Goal: Information Seeking & Learning: Learn about a topic

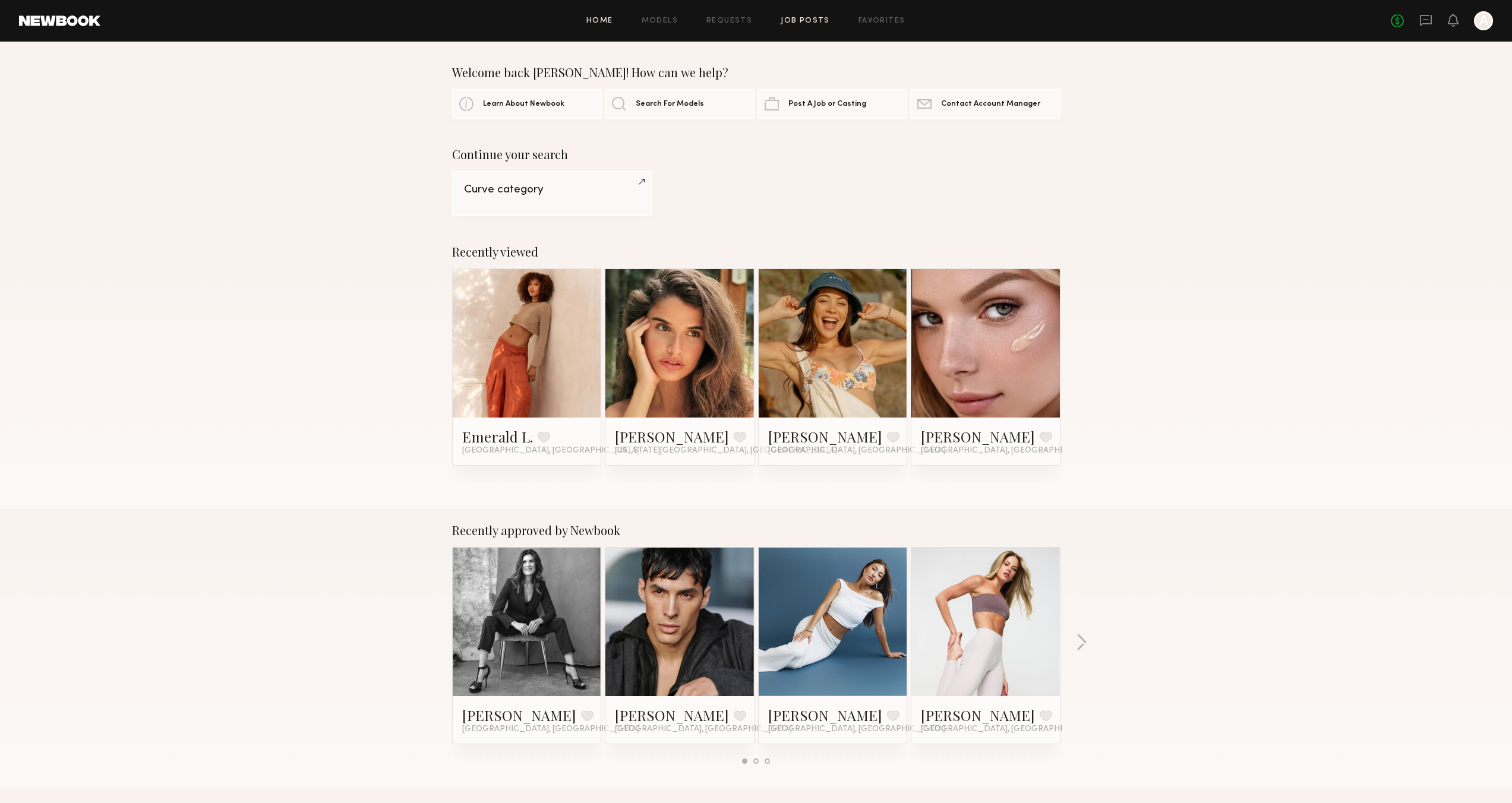
click at [795, 21] on link "Job Posts" at bounding box center [805, 21] width 49 height 8
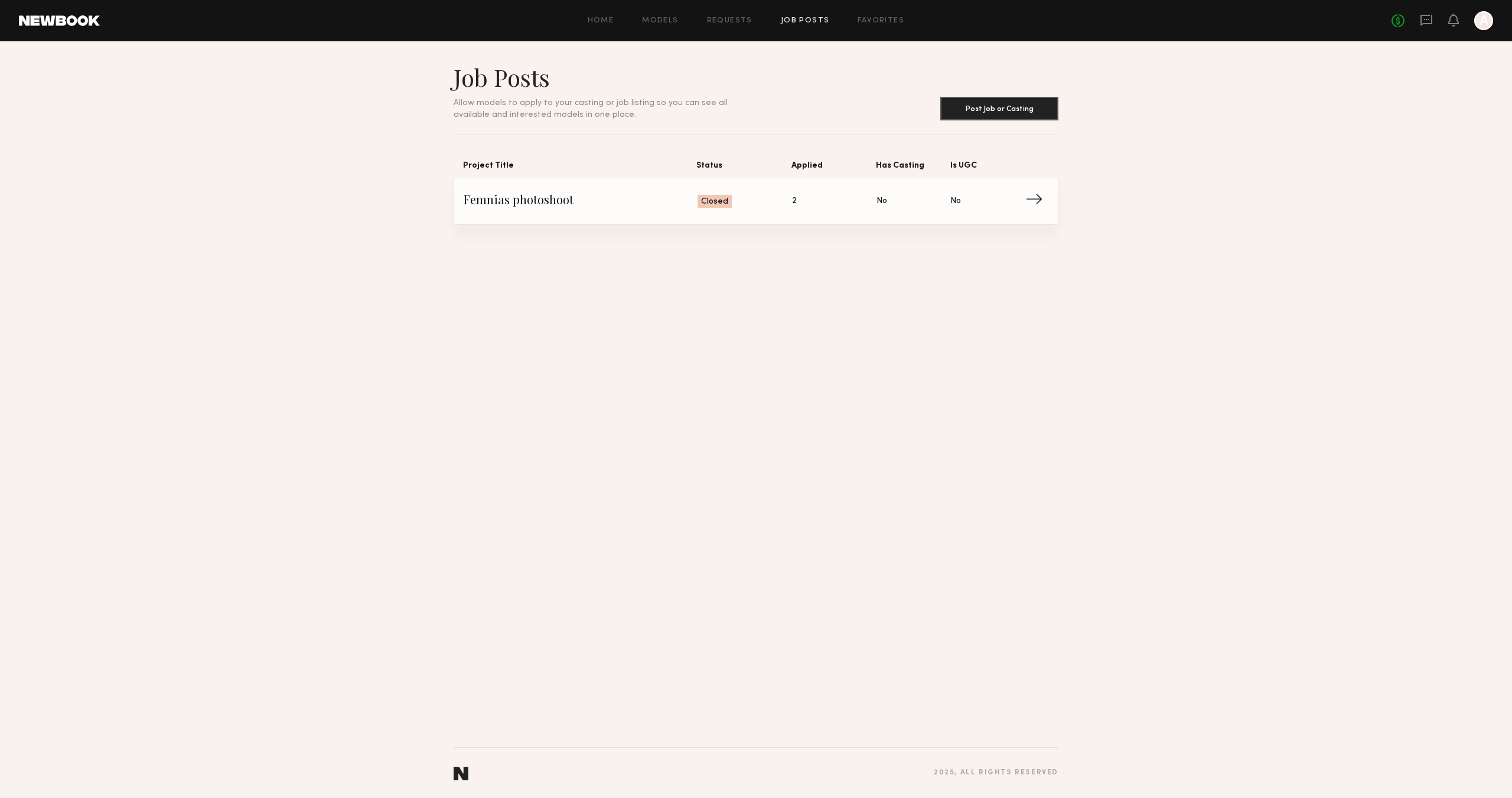
click at [1023, 202] on span "Is UGC: No" at bounding box center [987, 201] width 74 height 18
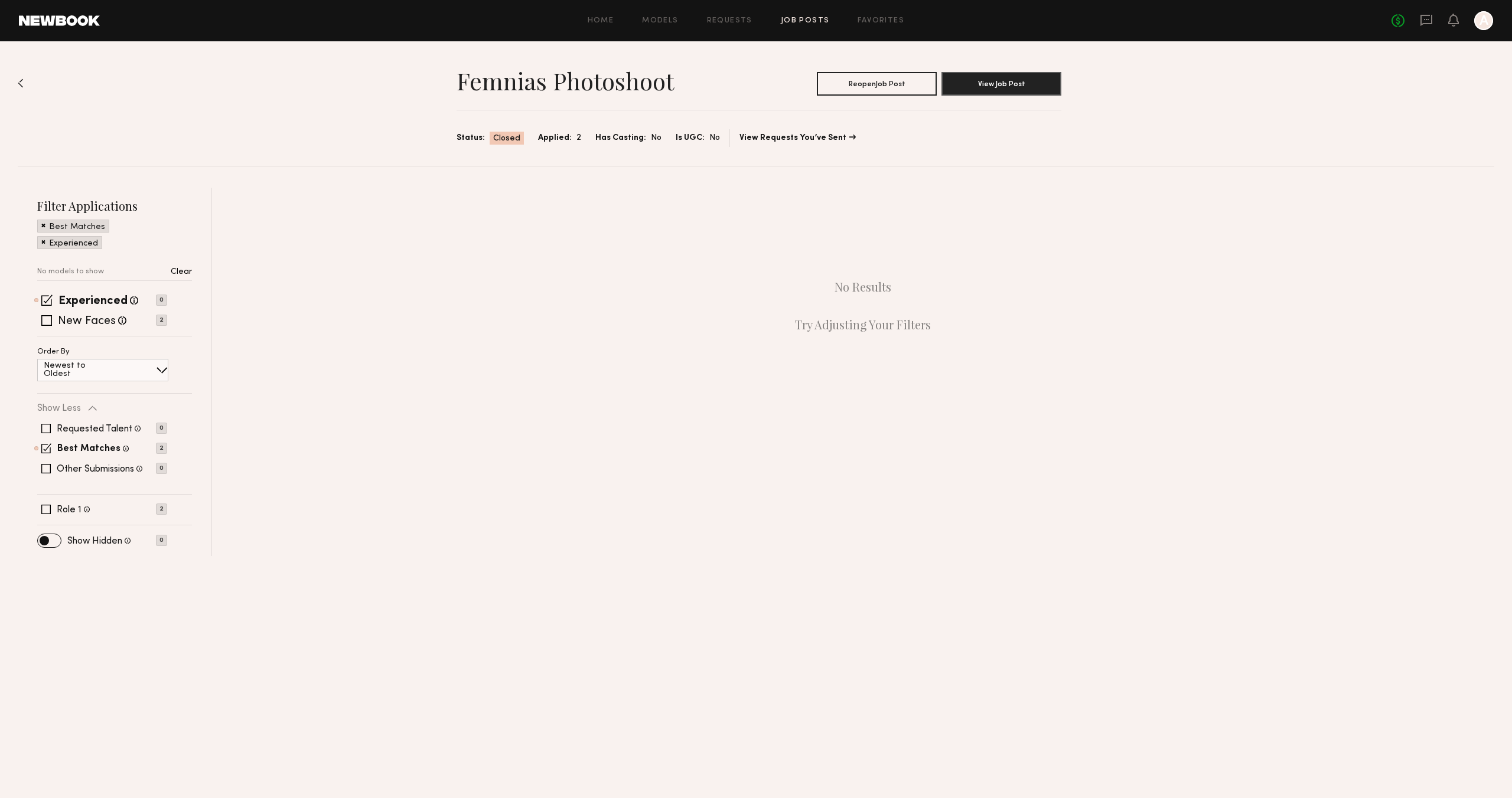
click at [795, 24] on link "Job Posts" at bounding box center [805, 21] width 49 height 8
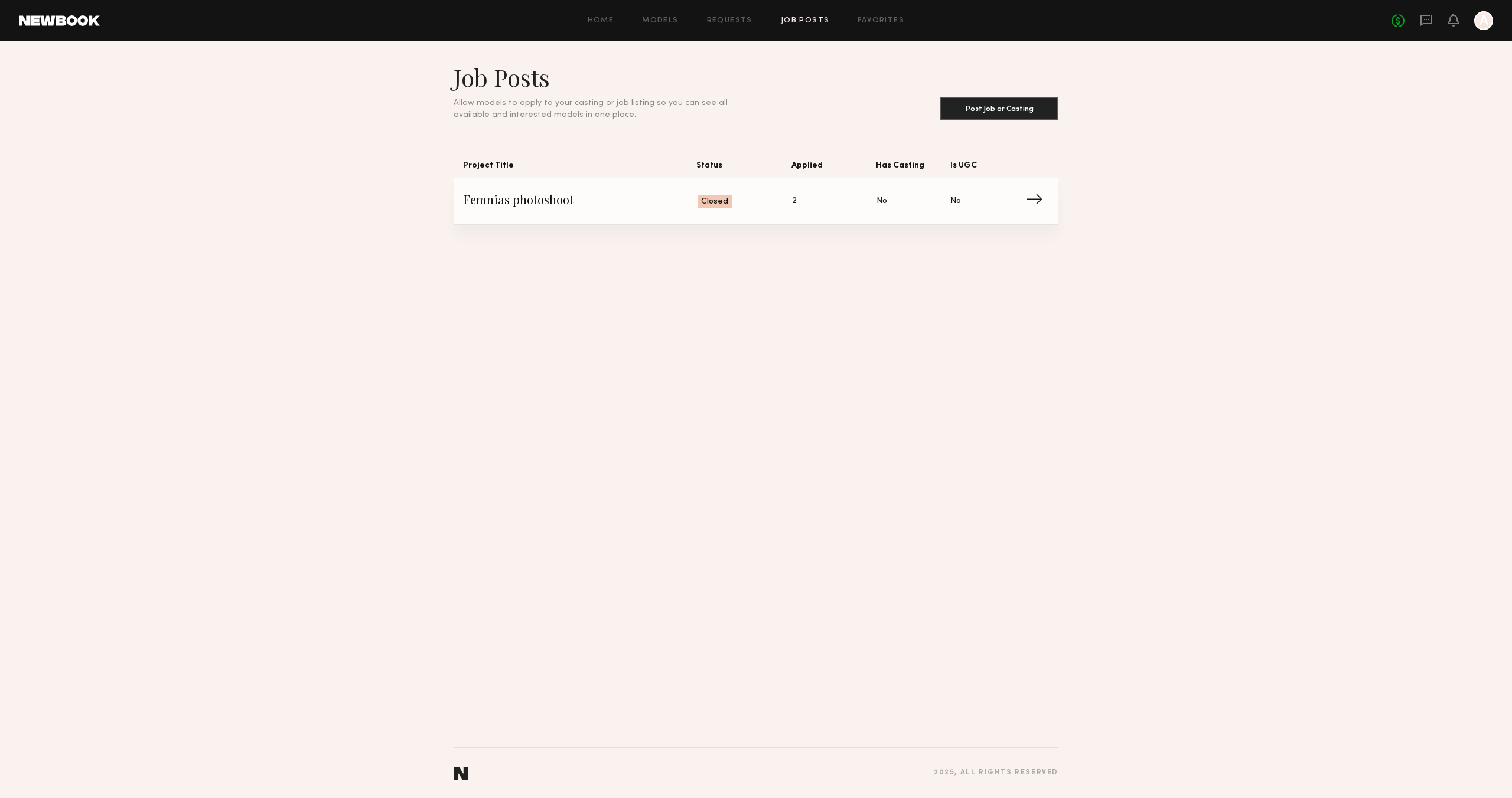
click at [1039, 198] on span "→" at bounding box center [1037, 201] width 24 height 18
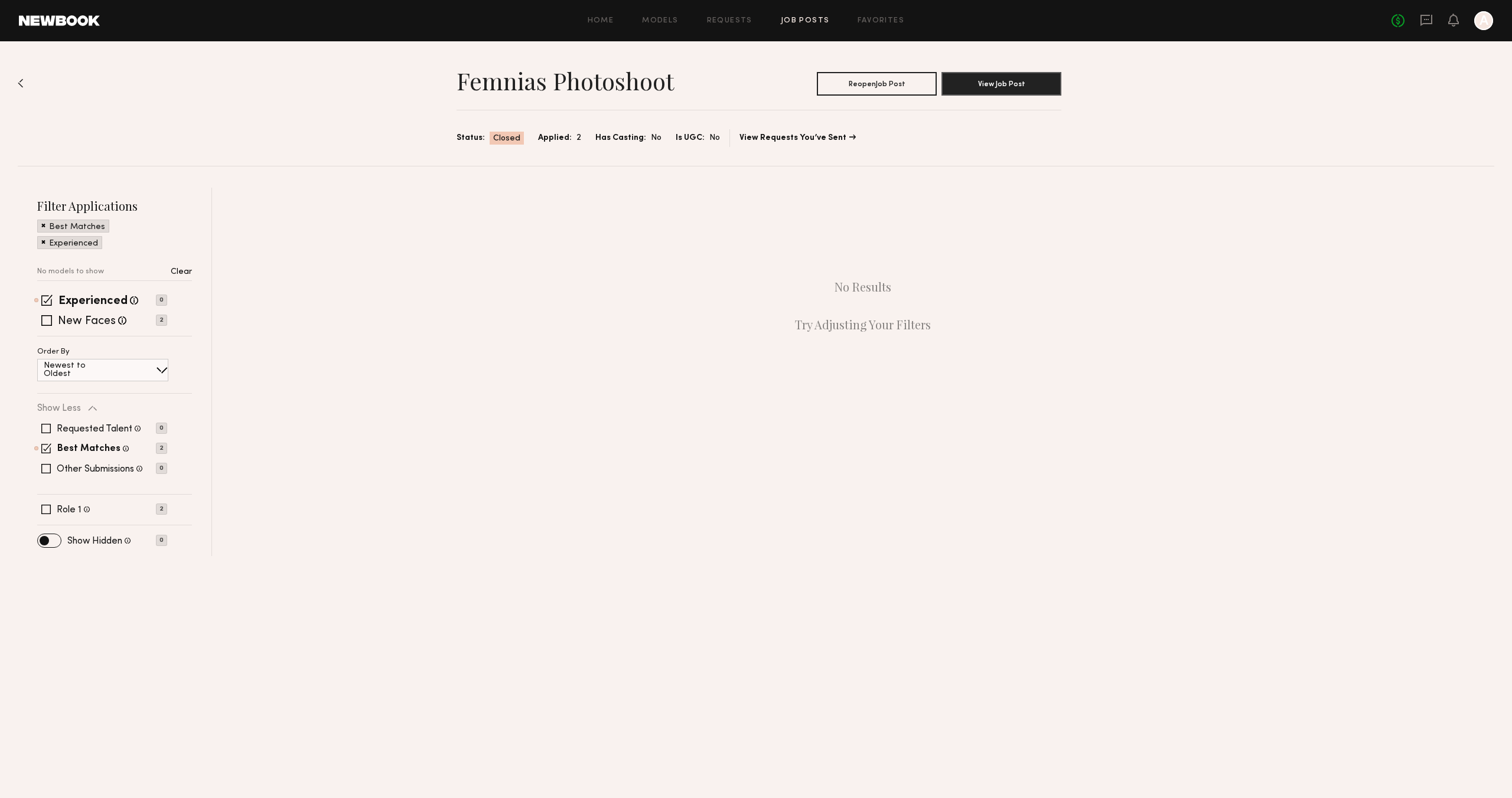
click at [794, 23] on link "Job Posts" at bounding box center [805, 21] width 49 height 8
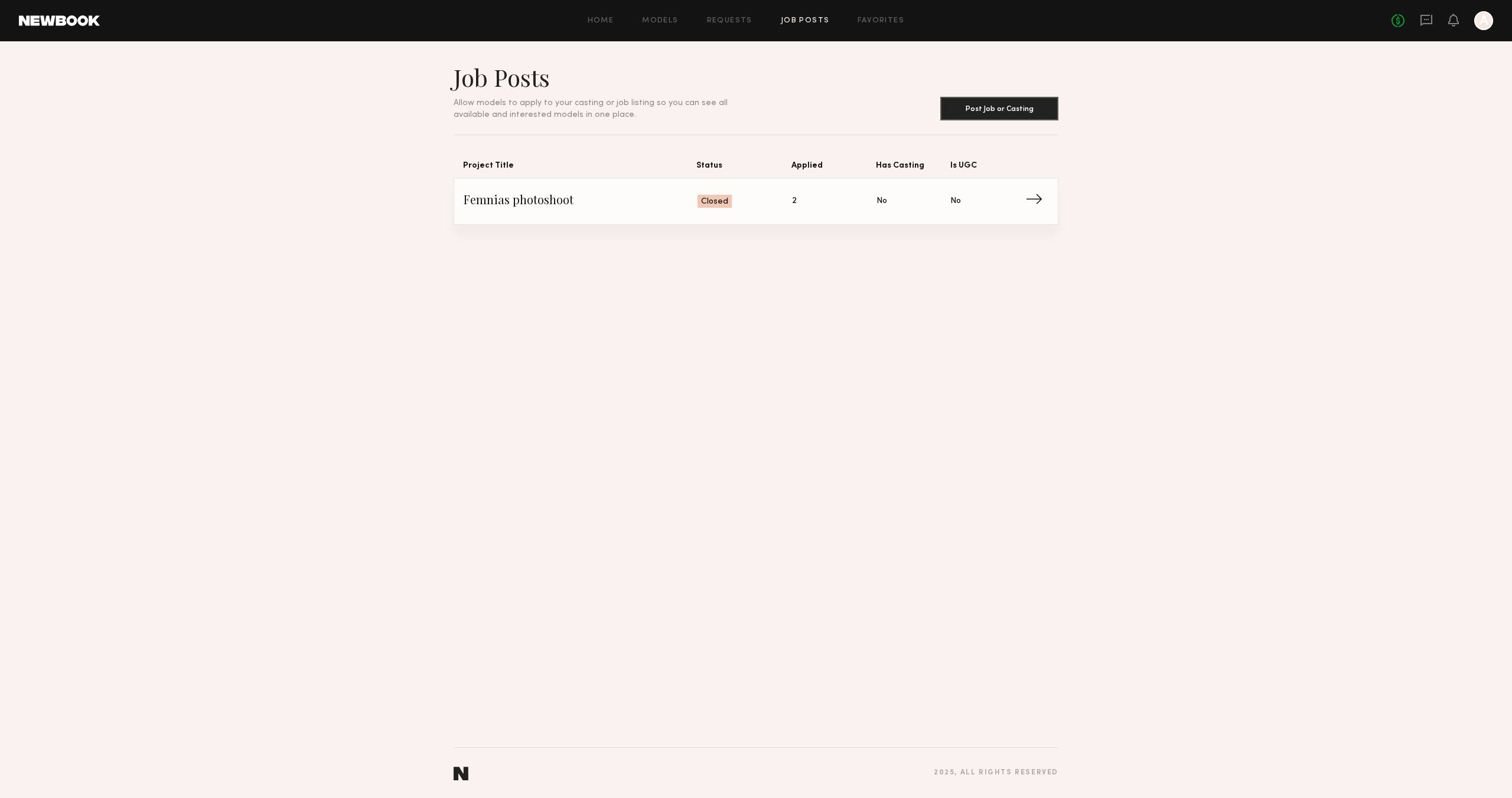
click at [526, 201] on span "Femnias photoshoot" at bounding box center [580, 201] width 234 height 18
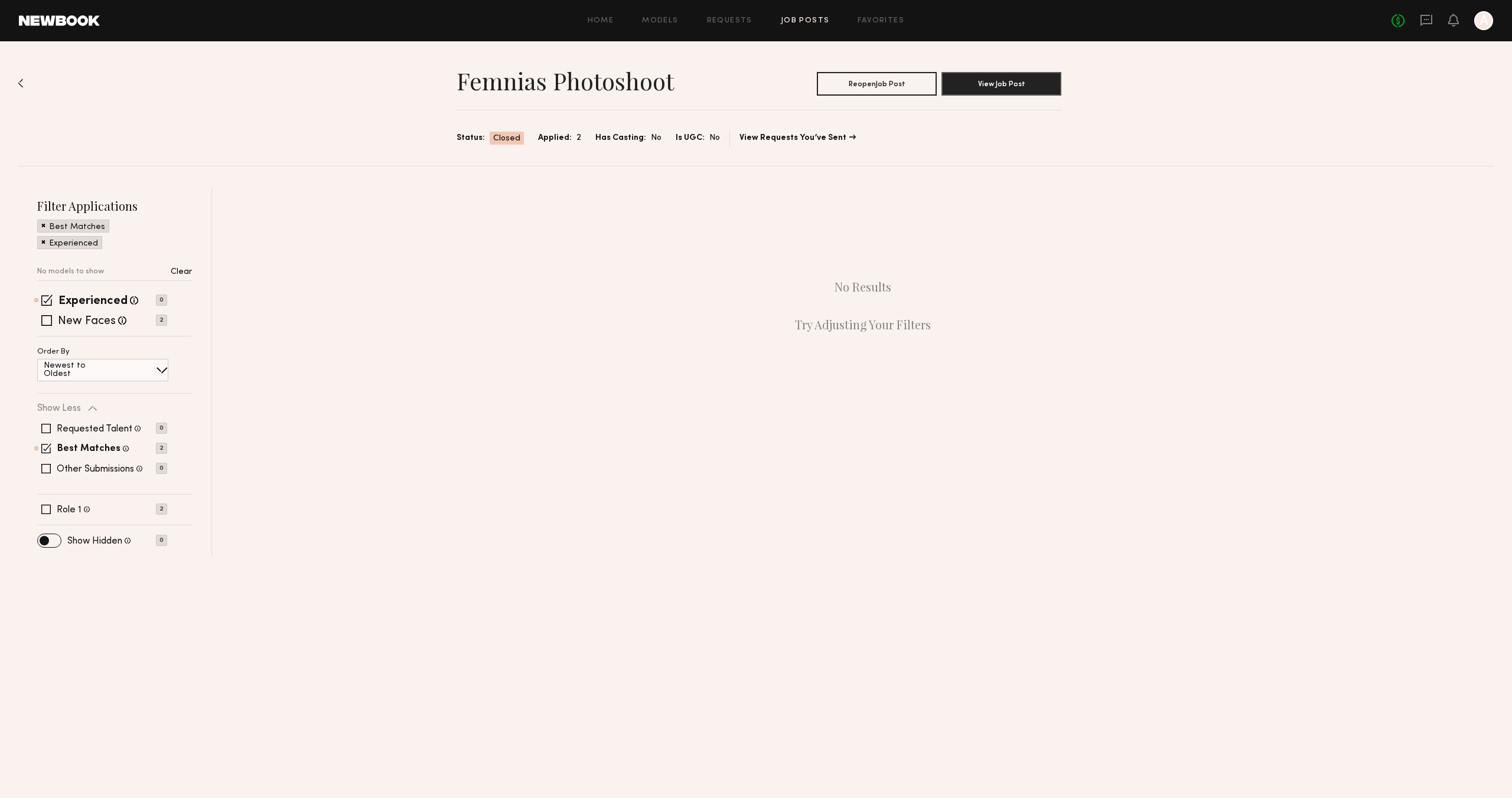
click at [178, 273] on p "Clear" at bounding box center [181, 273] width 21 height 9
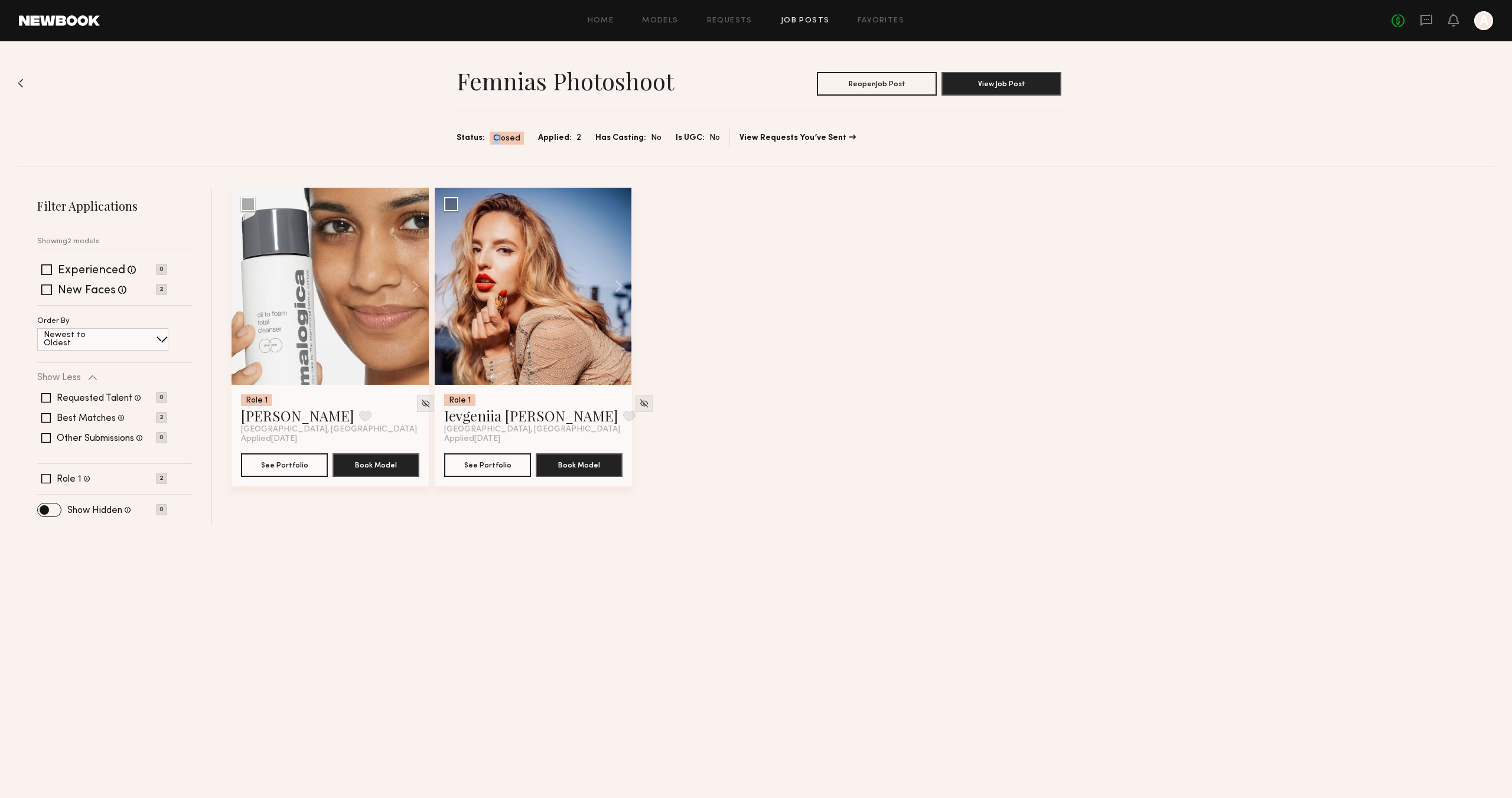
drag, startPoint x: 494, startPoint y: 138, endPoint x: 589, endPoint y: 136, distance: 95.0
click at [495, 138] on span "Closed" at bounding box center [507, 139] width 27 height 12
click at [773, 139] on link "View Requests You’ve Sent" at bounding box center [797, 138] width 117 height 9
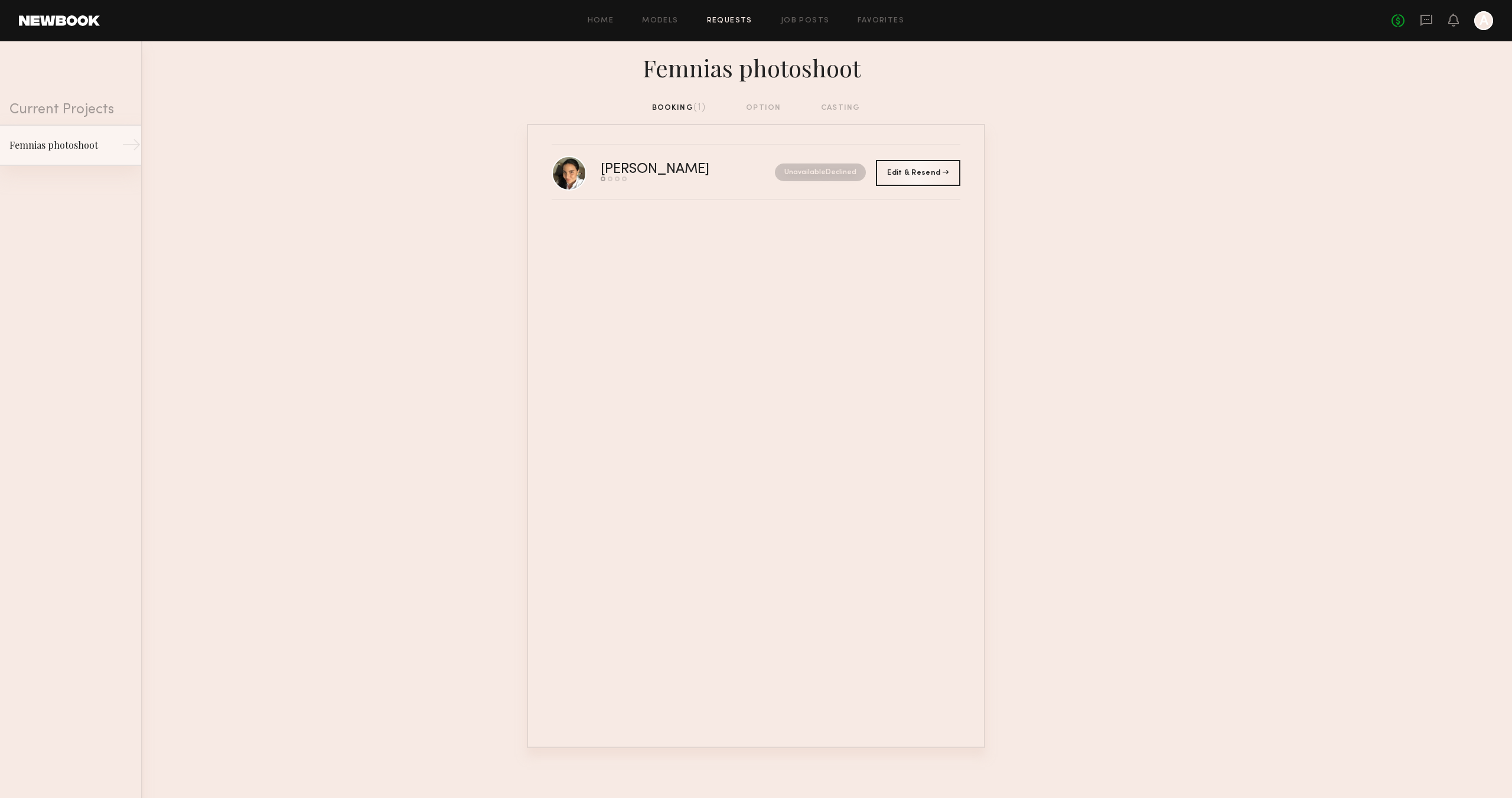
click at [84, 149] on div "Femnias photoshoot" at bounding box center [61, 145] width 103 height 15
